Goal: Information Seeking & Learning: Learn about a topic

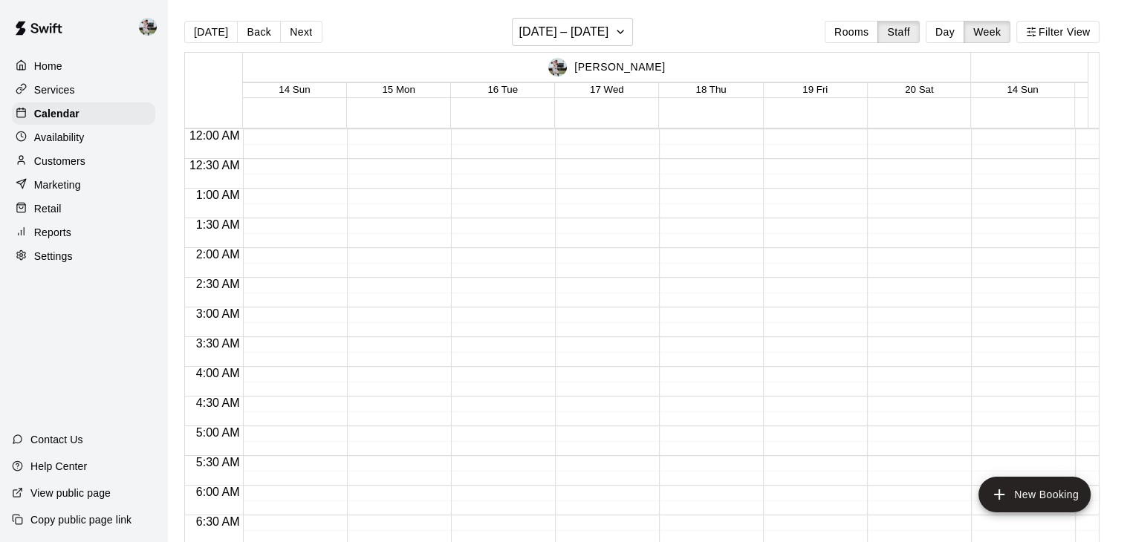
scroll to position [577, 0]
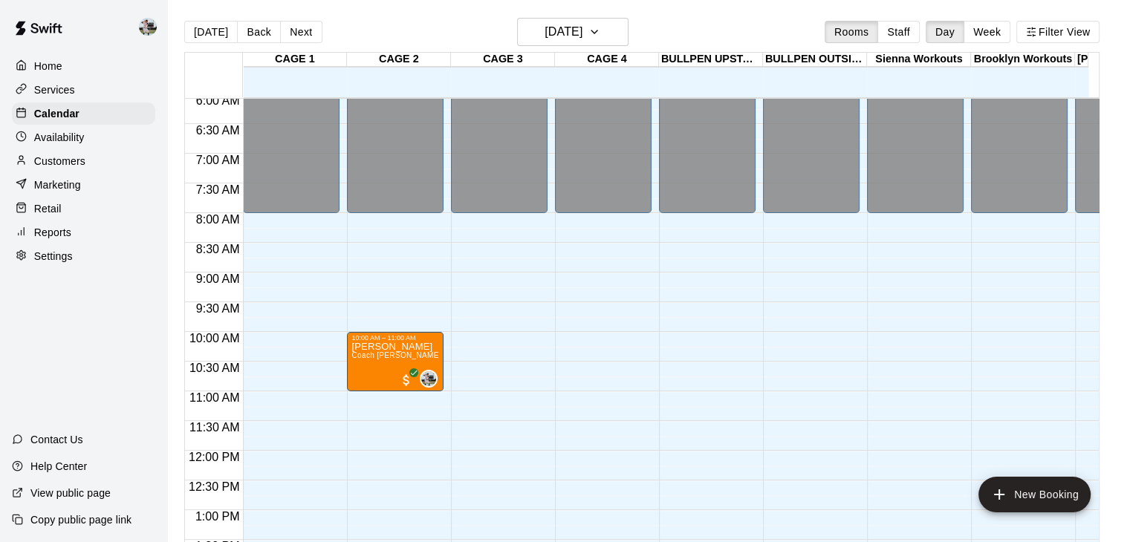
scroll to position [322, 0]
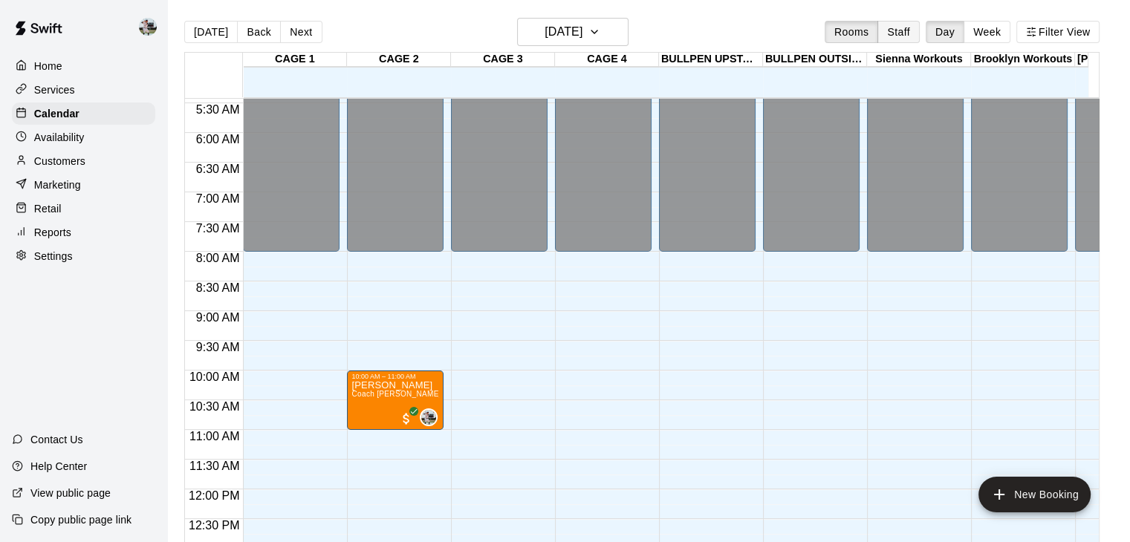
click at [894, 36] on button "Staff" at bounding box center [899, 32] width 42 height 22
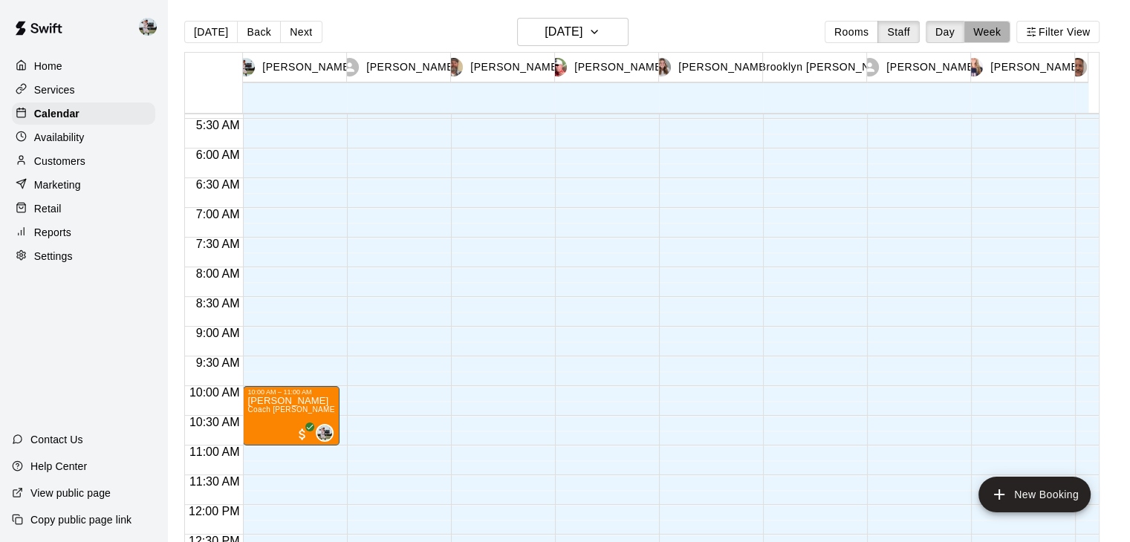
click at [997, 35] on button "Week" at bounding box center [987, 32] width 47 height 22
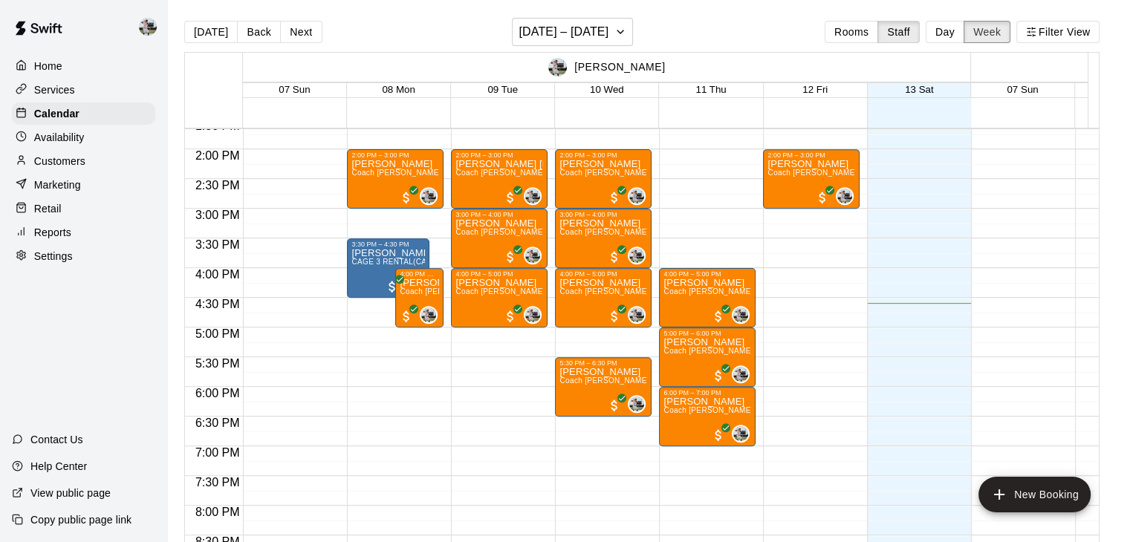
scroll to position [861, 0]
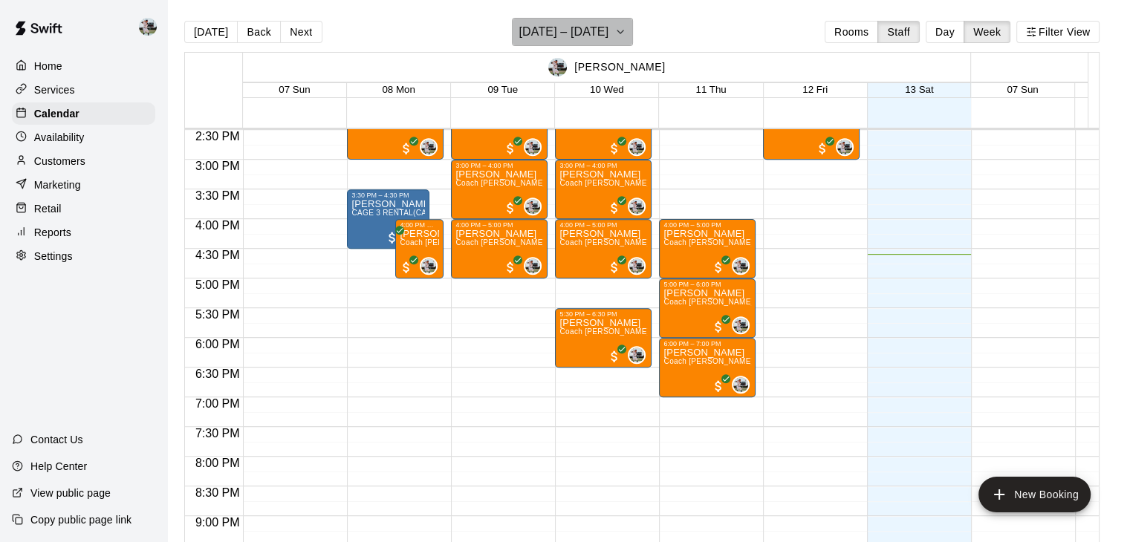
click at [621, 29] on button "[DATE] – [DATE]" at bounding box center [572, 32] width 121 height 28
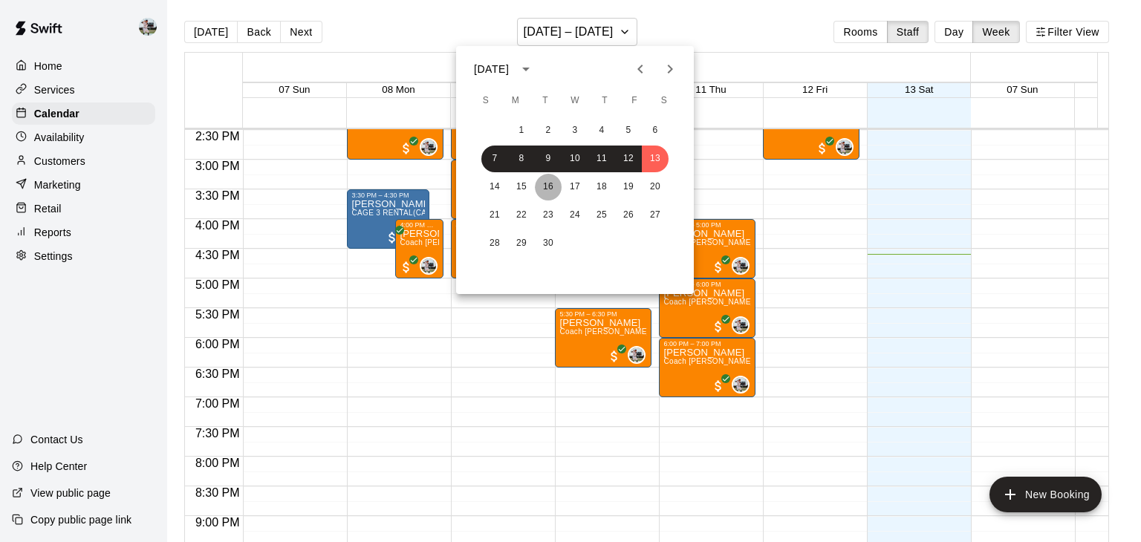
click at [556, 185] on button "16" at bounding box center [548, 187] width 27 height 27
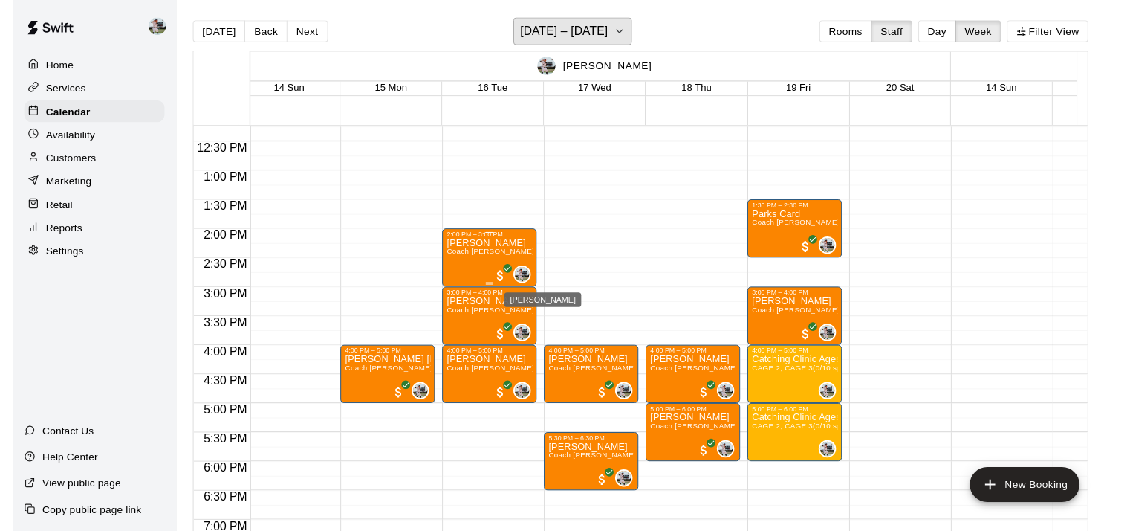
scroll to position [1007, 12]
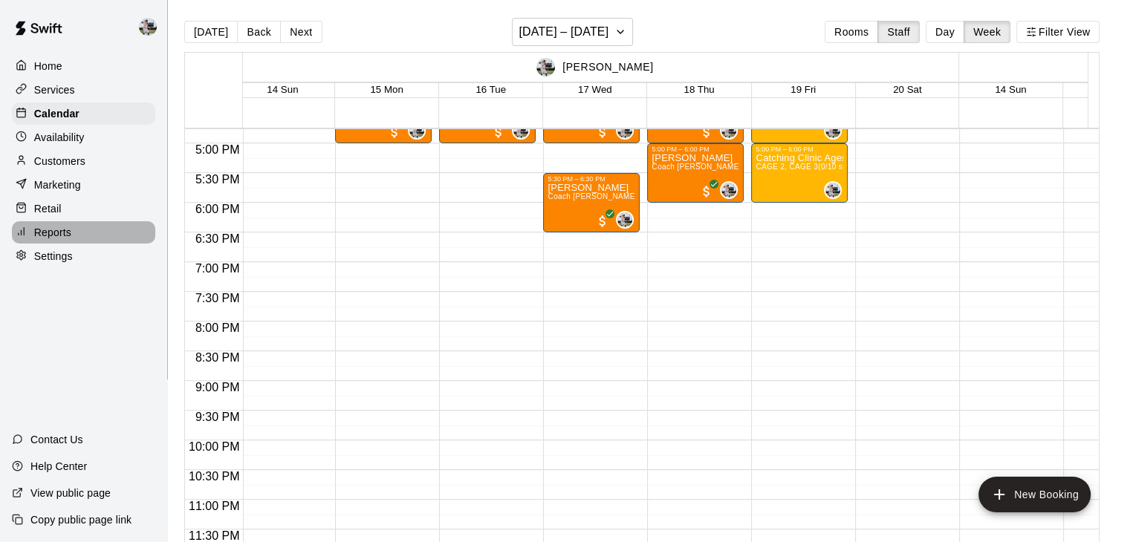
click at [48, 244] on div "Reports" at bounding box center [83, 232] width 143 height 22
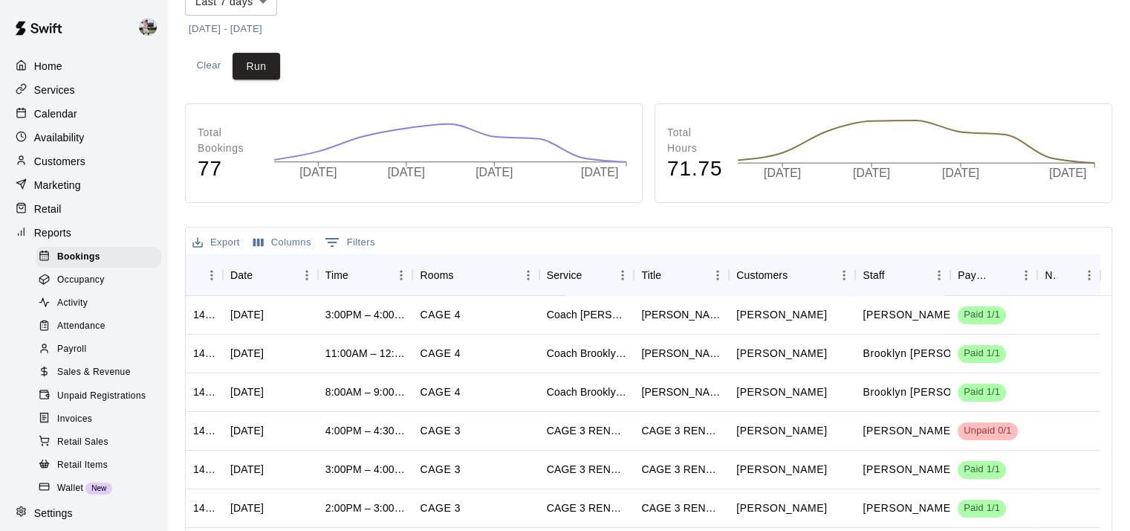
click at [99, 380] on span "Sales & Revenue" at bounding box center [94, 372] width 74 height 15
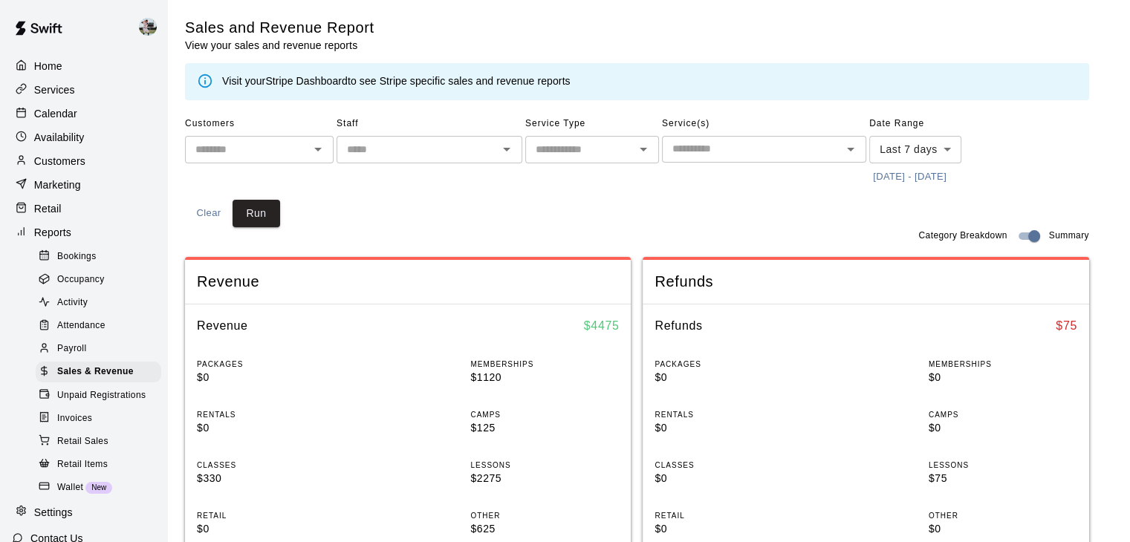
click at [35, 64] on p "Home" at bounding box center [48, 66] width 28 height 15
